Goal: Information Seeking & Learning: Find specific fact

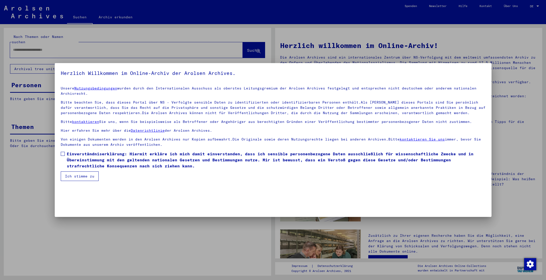
click at [63, 153] on span at bounding box center [63, 154] width 4 height 4
click at [82, 175] on button "Ich stimme zu" at bounding box center [80, 176] width 38 height 10
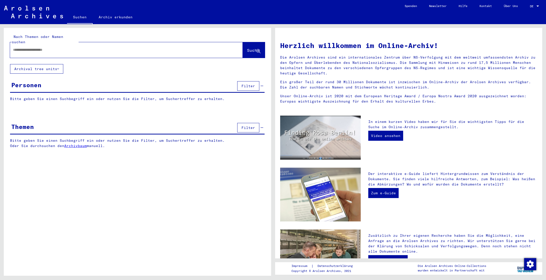
click at [53, 47] on input "text" at bounding box center [120, 49] width 215 height 5
type input "******"
click at [250, 48] on span "Suche" at bounding box center [253, 50] width 13 height 5
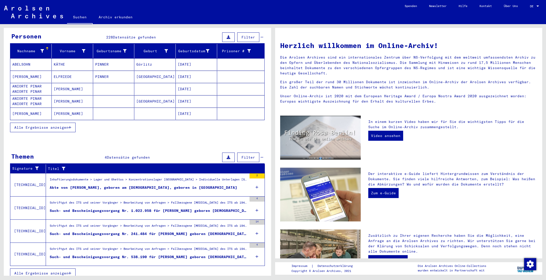
scroll to position [48, 0]
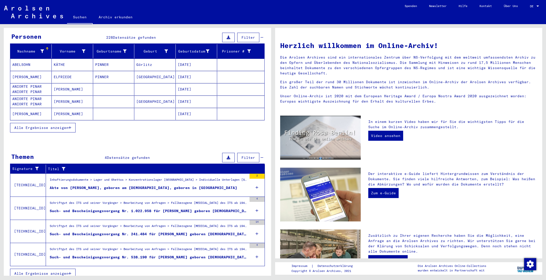
click at [107, 231] on div "Such- und Bescheinigungsvorgang Nr. 241.484 für [PERSON_NAME] geboren [DEMOGRAP…" at bounding box center [148, 233] width 197 height 5
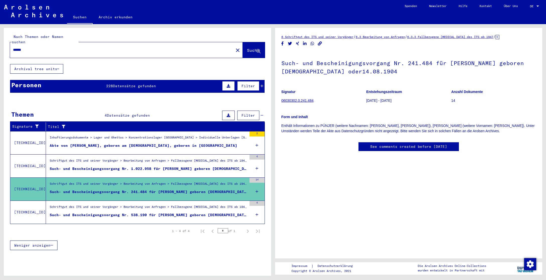
click at [293, 100] on link "06030302.0.241.484" at bounding box center [297, 100] width 32 height 4
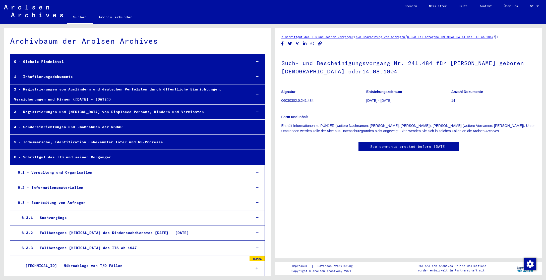
scroll to position [20032, 0]
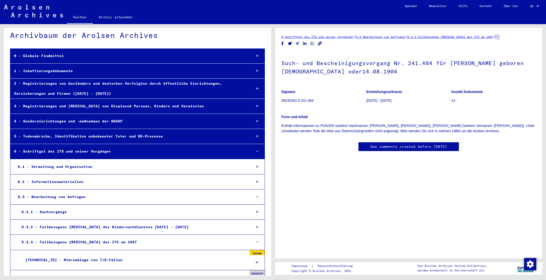
scroll to position [5, 0]
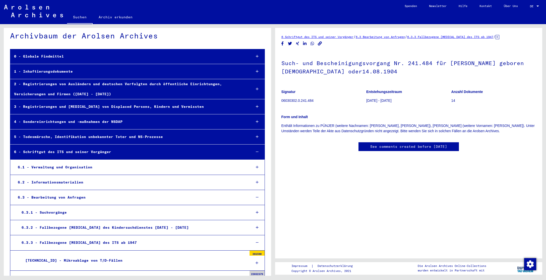
click at [146, 71] on div "1 - Inhaftierungsdokumente" at bounding box center [128, 72] width 237 height 10
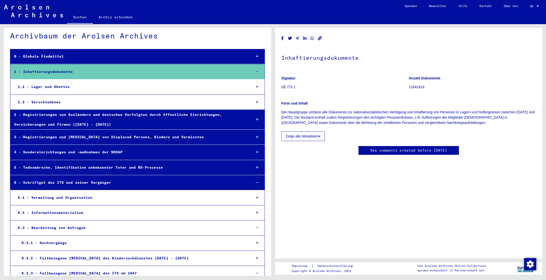
click at [79, 85] on div "1.1 - Lager und Ghettos" at bounding box center [130, 87] width 233 height 10
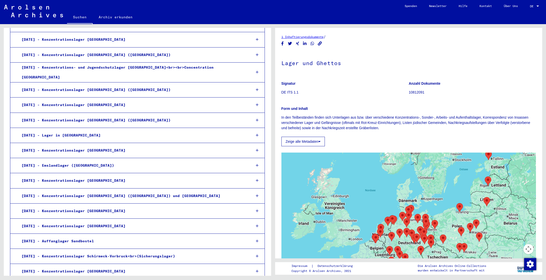
scroll to position [461, 0]
click at [87, 175] on div "[DATE] - Konzentrationslager [GEOGRAPHIC_DATA]" at bounding box center [132, 180] width 229 height 10
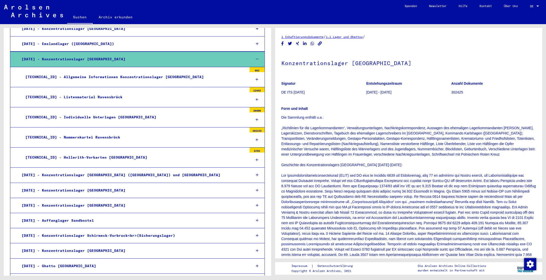
scroll to position [582, 0]
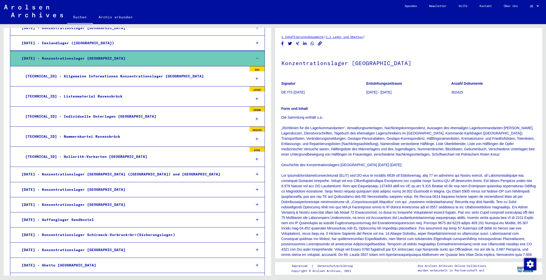
click at [91, 91] on div "[TECHNICAL_ID] - Listenmaterial Ravensbrück" at bounding box center [134, 96] width 225 height 10
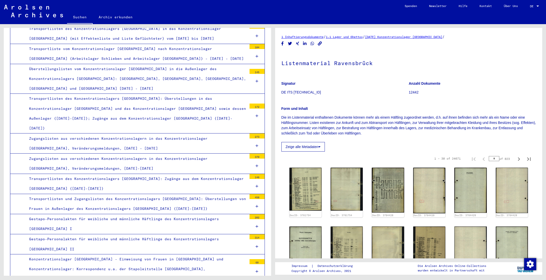
scroll to position [694, 0]
click at [103, 134] on div "Zugangslisten aus verschiedenen Konzentrationslagern in das Konzentrationslager…" at bounding box center [136, 144] width 222 height 20
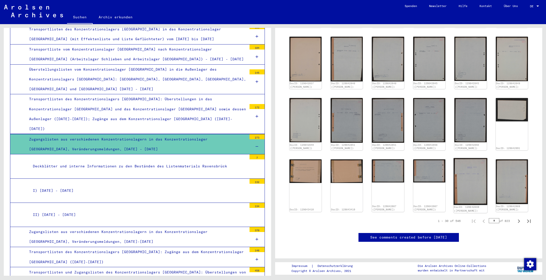
scroll to position [304, 0]
click at [519, 217] on icon "Next page" at bounding box center [518, 220] width 7 height 7
type input "*"
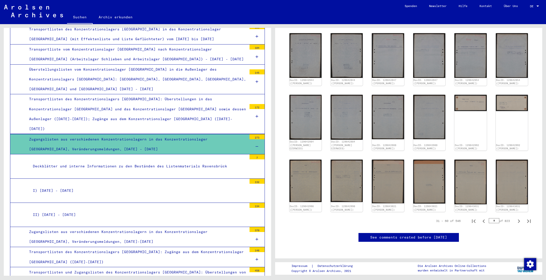
scroll to position [333, 0]
click at [518, 217] on icon "Next page" at bounding box center [518, 220] width 7 height 7
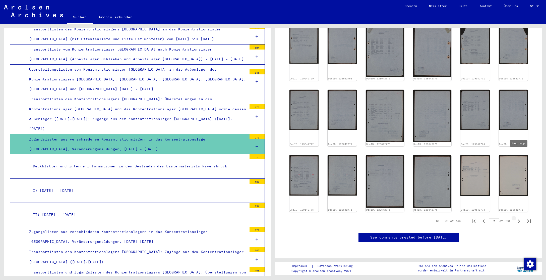
type input "*"
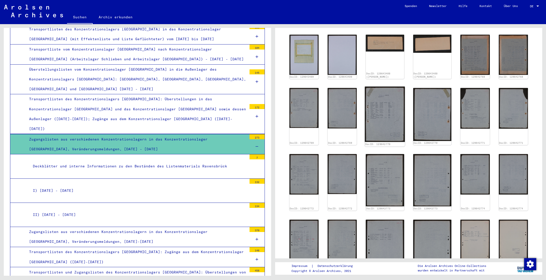
click at [387, 117] on img at bounding box center [385, 114] width 40 height 55
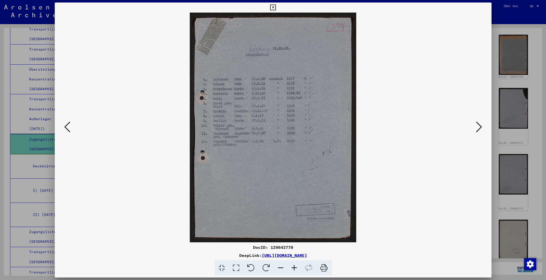
click at [276, 6] on icon at bounding box center [273, 8] width 6 height 6
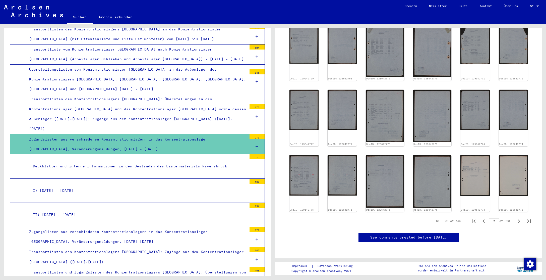
scroll to position [325, 0]
click at [519, 219] on icon "Next page" at bounding box center [519, 221] width 2 height 4
type input "*"
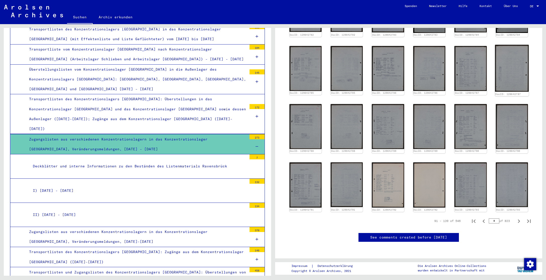
scroll to position [335, 0]
click at [519, 217] on icon "Next page" at bounding box center [518, 220] width 7 height 7
type input "*"
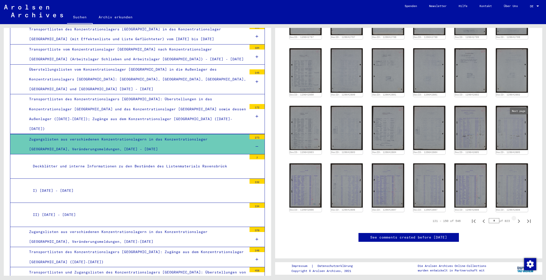
scroll to position [173, 0]
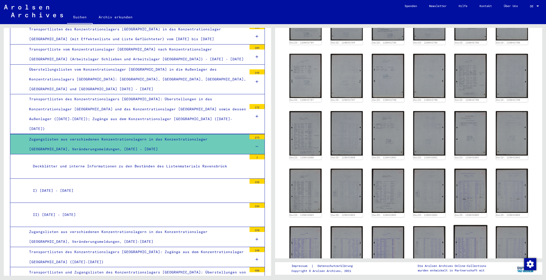
click at [464, 213] on img at bounding box center [470, 190] width 32 height 44
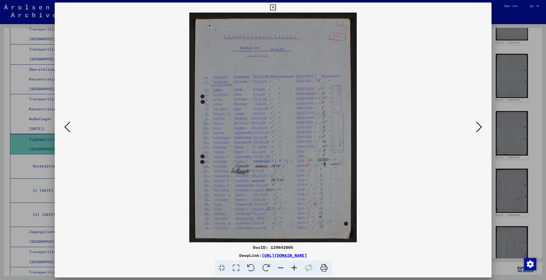
click at [276, 7] on icon at bounding box center [273, 8] width 6 height 6
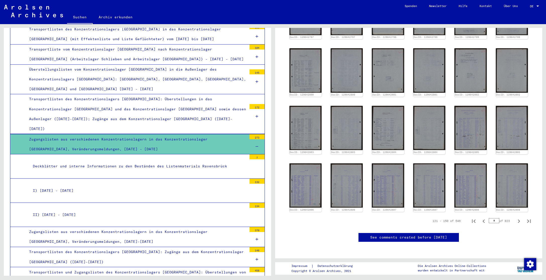
scroll to position [319, 0]
click at [520, 217] on icon "Next page" at bounding box center [518, 220] width 7 height 7
type input "*"
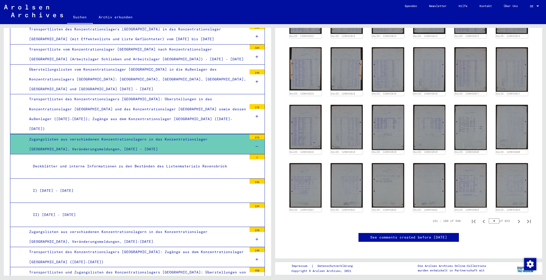
scroll to position [254, 0]
click at [518, 218] on icon "Next page" at bounding box center [518, 221] width 7 height 7
type input "*"
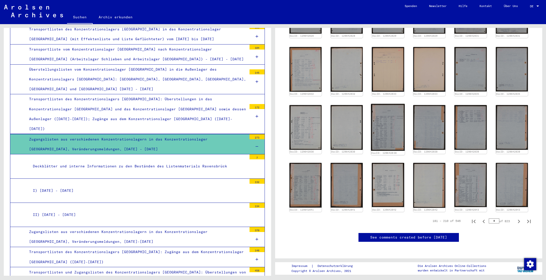
click at [390, 128] on img at bounding box center [388, 127] width 34 height 47
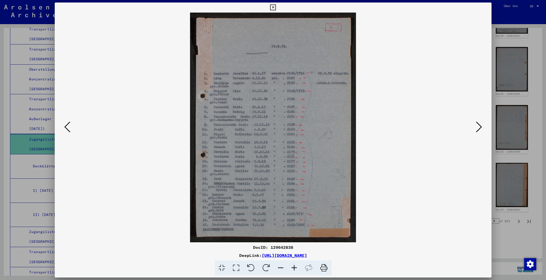
click at [276, 7] on icon at bounding box center [273, 8] width 6 height 6
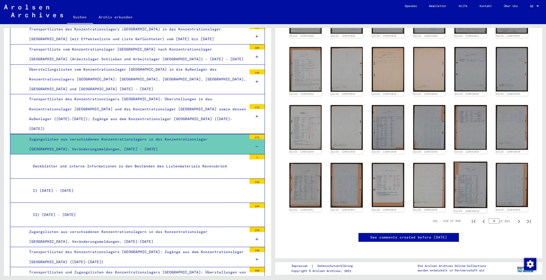
scroll to position [328, 0]
click at [519, 219] on icon "Next page" at bounding box center [519, 221] width 2 height 4
type input "*"
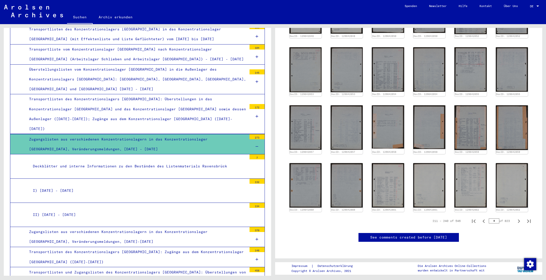
scroll to position [329, 0]
click at [519, 219] on icon "Next page" at bounding box center [519, 221] width 2 height 4
type input "*"
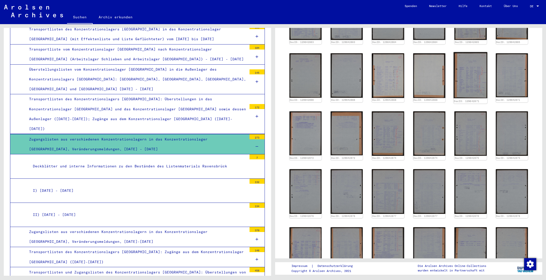
click at [476, 98] on img at bounding box center [471, 75] width 34 height 46
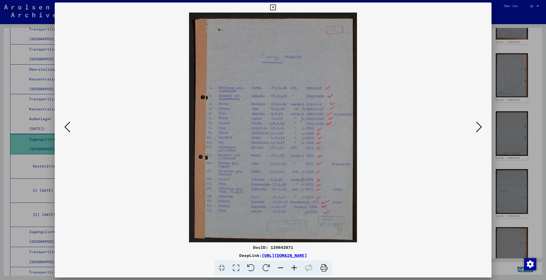
scroll to position [0, 0]
click at [276, 7] on icon at bounding box center [273, 8] width 6 height 6
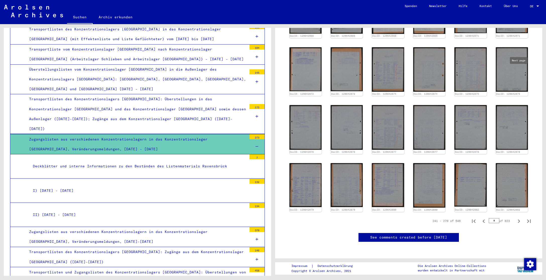
click at [518, 217] on icon "Next page" at bounding box center [518, 220] width 7 height 7
type input "**"
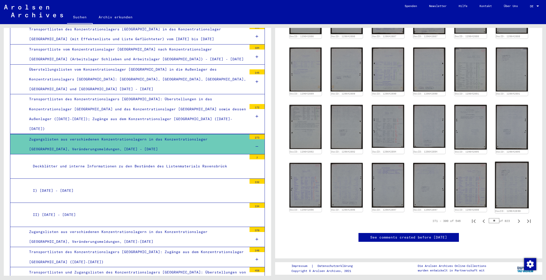
scroll to position [273, 0]
click at [518, 217] on icon "Next page" at bounding box center [518, 220] width 7 height 7
type input "**"
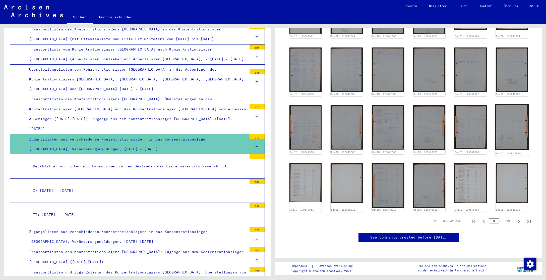
scroll to position [312, 0]
click at [519, 218] on icon "Next page" at bounding box center [518, 221] width 7 height 7
type input "**"
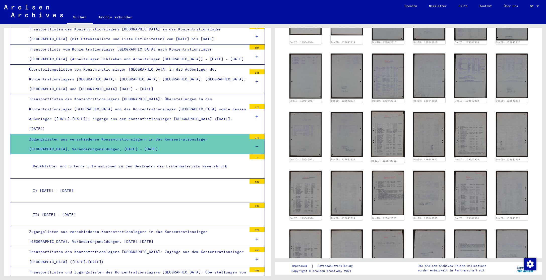
click at [387, 148] on img at bounding box center [388, 133] width 34 height 47
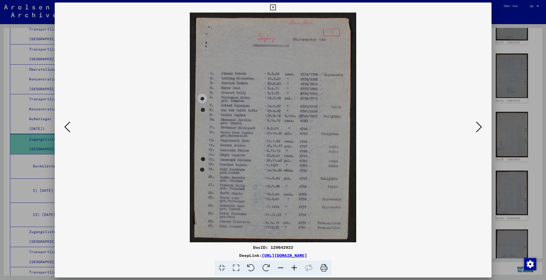
scroll to position [0, 0]
click at [276, 7] on icon at bounding box center [273, 8] width 6 height 6
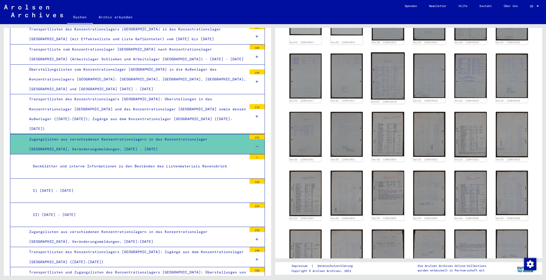
click at [391, 73] on img at bounding box center [388, 75] width 34 height 47
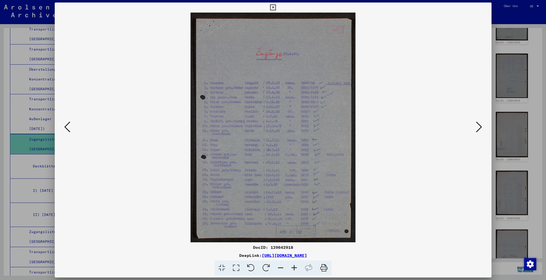
click at [276, 7] on icon at bounding box center [273, 8] width 6 height 6
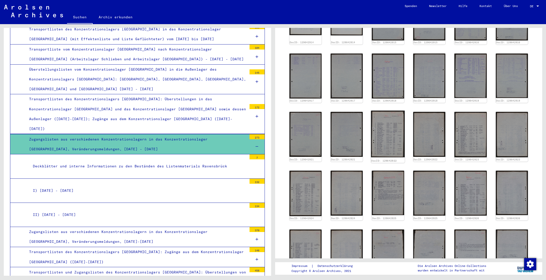
click at [390, 130] on img at bounding box center [388, 133] width 34 height 47
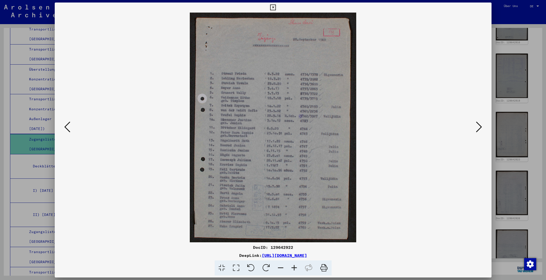
click at [276, 8] on icon at bounding box center [273, 8] width 6 height 6
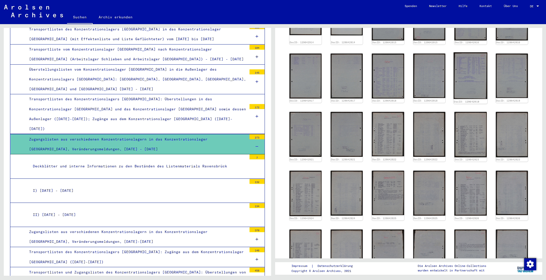
click at [471, 74] on img at bounding box center [471, 75] width 34 height 47
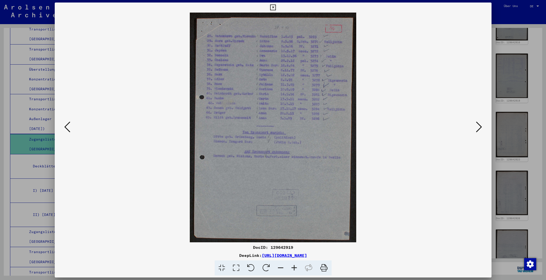
click at [276, 7] on icon at bounding box center [273, 8] width 6 height 6
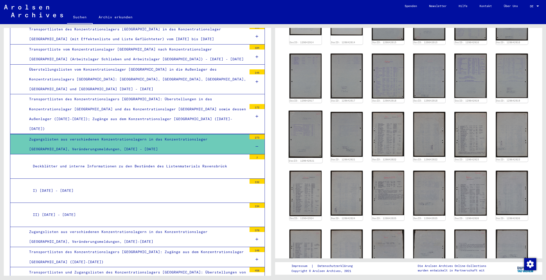
click at [315, 126] on img at bounding box center [305, 133] width 34 height 47
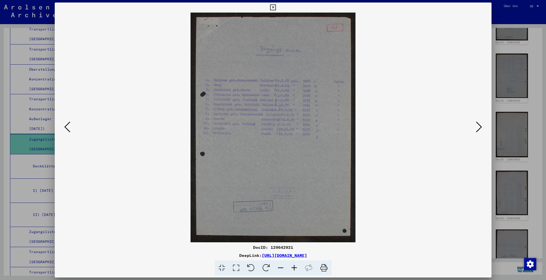
click at [276, 7] on icon at bounding box center [273, 8] width 6 height 6
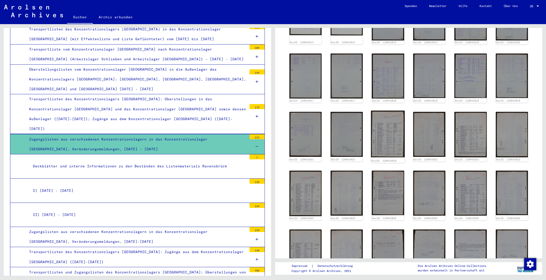
click at [388, 133] on img at bounding box center [388, 133] width 34 height 47
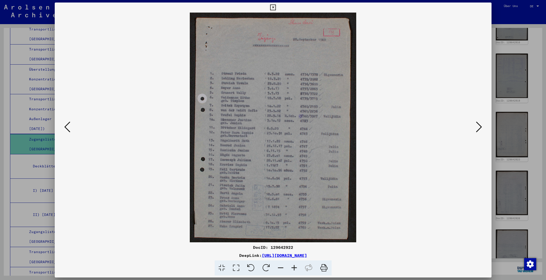
click at [276, 6] on icon at bounding box center [273, 8] width 6 height 6
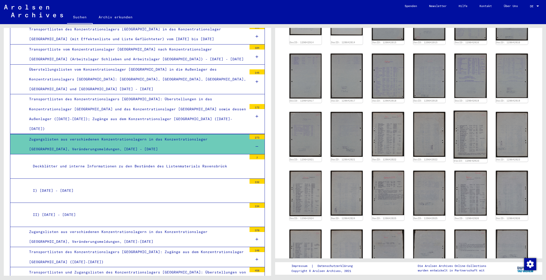
click at [471, 135] on img at bounding box center [471, 134] width 34 height 48
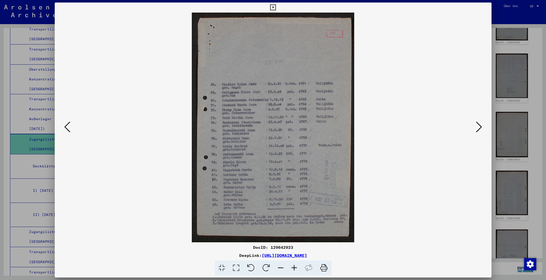
click at [276, 7] on icon at bounding box center [273, 8] width 6 height 6
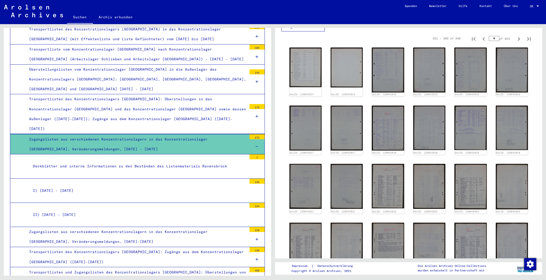
scroll to position [120, 0]
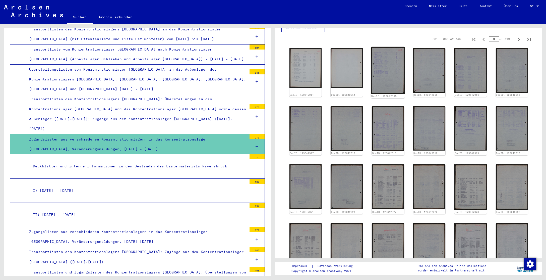
click at [392, 67] on img at bounding box center [388, 70] width 34 height 47
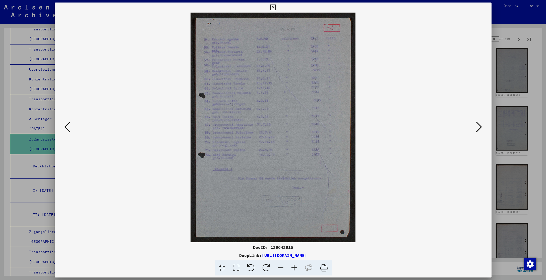
click at [276, 7] on icon at bounding box center [273, 8] width 6 height 6
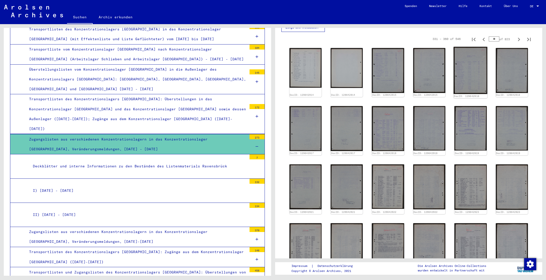
click at [471, 64] on img at bounding box center [471, 70] width 34 height 47
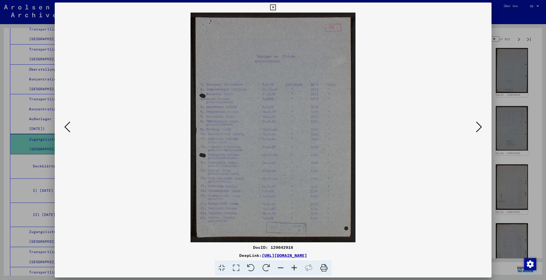
click at [276, 8] on icon at bounding box center [273, 8] width 6 height 6
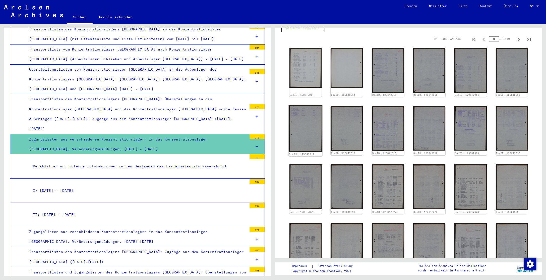
click at [306, 127] on img at bounding box center [305, 128] width 34 height 47
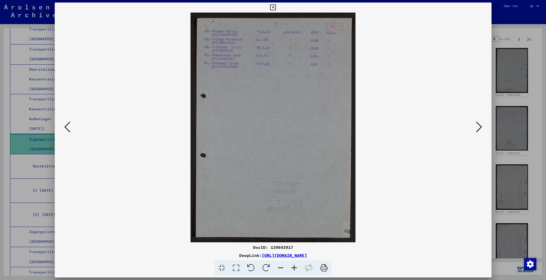
click at [276, 7] on icon at bounding box center [273, 8] width 6 height 6
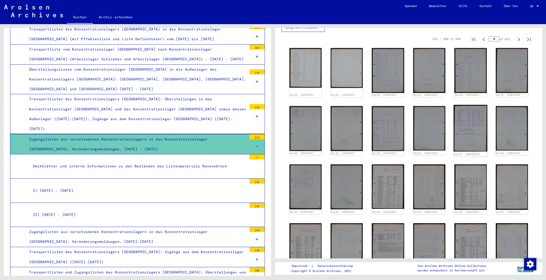
click at [470, 126] on img at bounding box center [471, 128] width 34 height 47
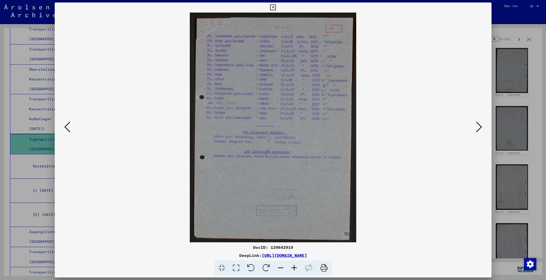
click at [276, 7] on icon at bounding box center [273, 8] width 6 height 6
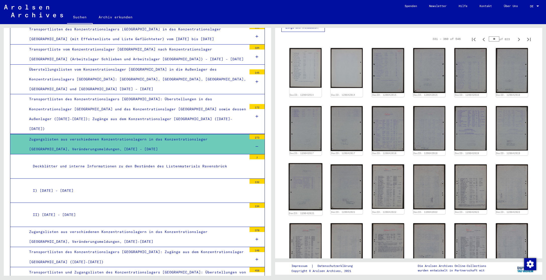
click at [304, 192] on img at bounding box center [305, 186] width 34 height 47
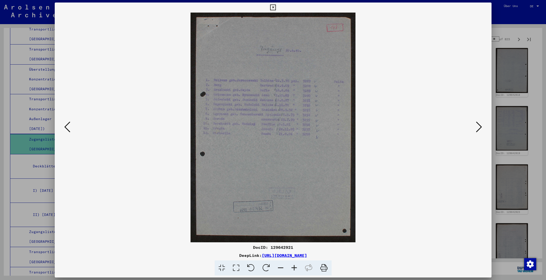
click at [276, 6] on icon at bounding box center [273, 8] width 6 height 6
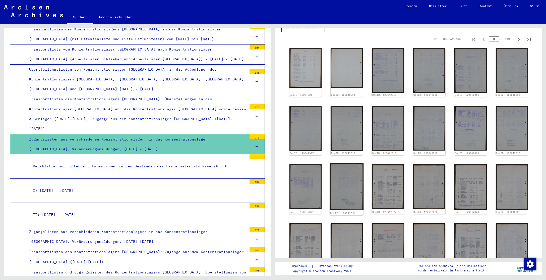
click at [349, 189] on img at bounding box center [347, 186] width 34 height 47
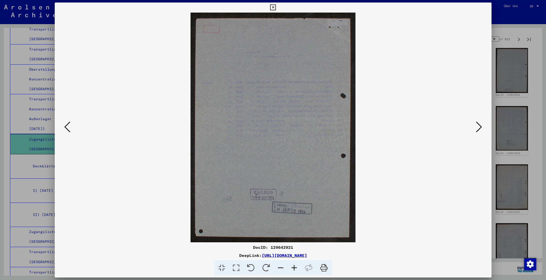
click at [276, 6] on icon at bounding box center [273, 8] width 6 height 6
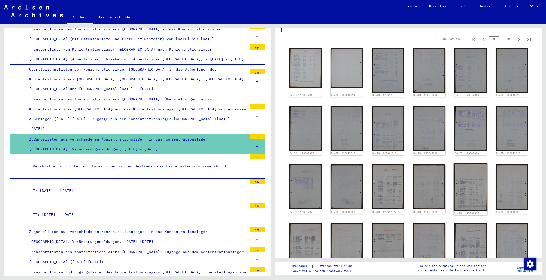
click at [472, 180] on img at bounding box center [471, 187] width 34 height 48
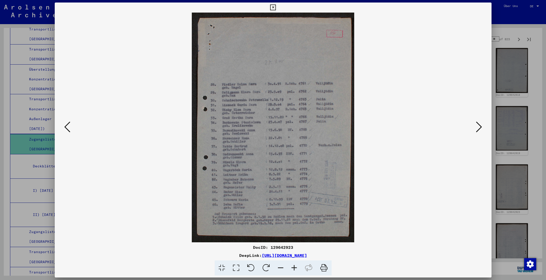
click at [276, 7] on icon at bounding box center [273, 8] width 6 height 6
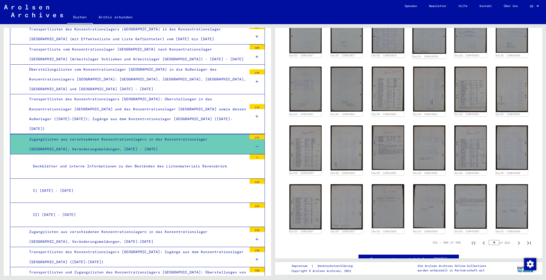
scroll to position [223, 0]
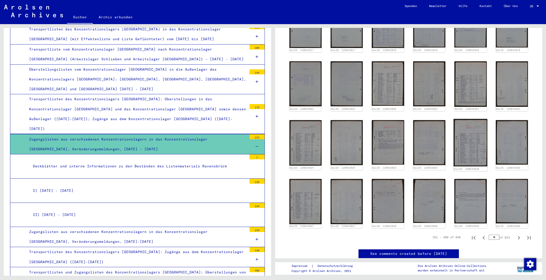
click at [477, 144] on img at bounding box center [471, 142] width 34 height 47
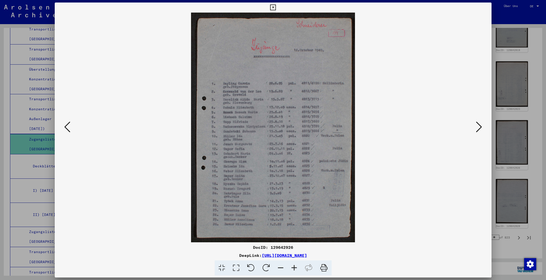
click at [276, 7] on icon at bounding box center [273, 8] width 6 height 6
